Goal: Check status

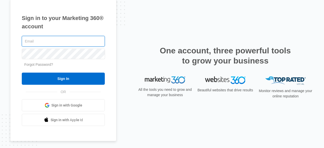
click at [32, 40] on input "text" at bounding box center [63, 41] width 83 height 11
type input "[PERSON_NAME][EMAIL_ADDRESS][DOMAIN_NAME]"
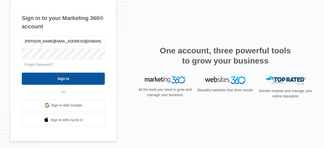
click at [87, 79] on input "Sign In" at bounding box center [63, 79] width 83 height 12
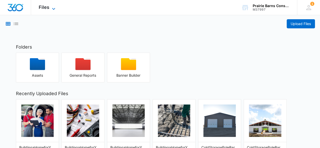
click at [52, 6] on icon at bounding box center [54, 9] width 6 height 6
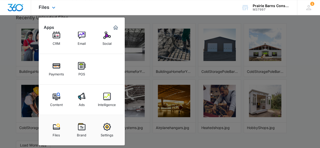
scroll to position [77, 0]
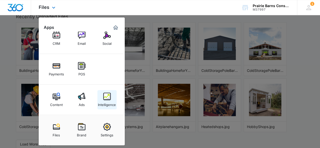
click at [105, 100] on img at bounding box center [107, 97] width 8 height 8
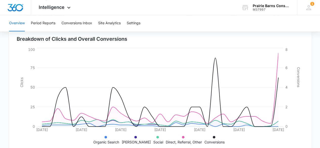
scroll to position [164, 0]
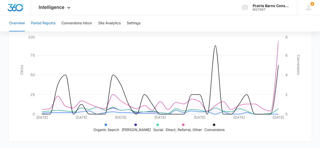
click at [45, 24] on button "Period Reports" at bounding box center [43, 23] width 25 height 16
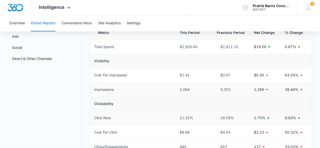
scroll to position [76, 0]
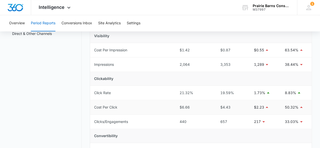
click at [301, 107] on icon at bounding box center [301, 106] width 3 height 1
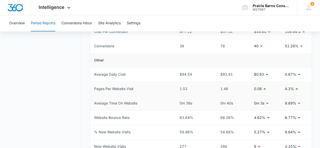
scroll to position [228, 0]
